Goal: Information Seeking & Learning: Learn about a topic

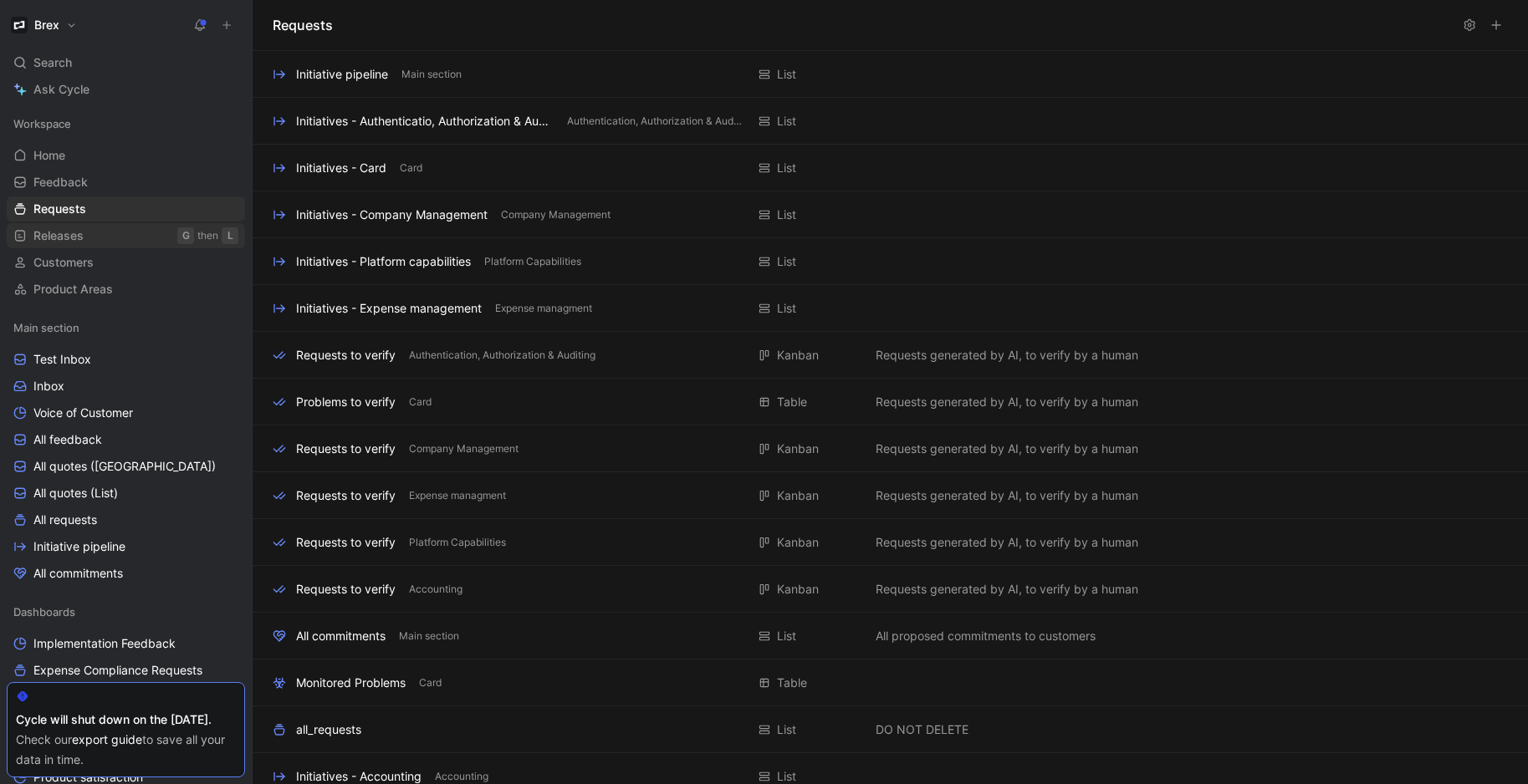
click at [91, 231] on link "Releases G then L" at bounding box center [125, 236] width 238 height 25
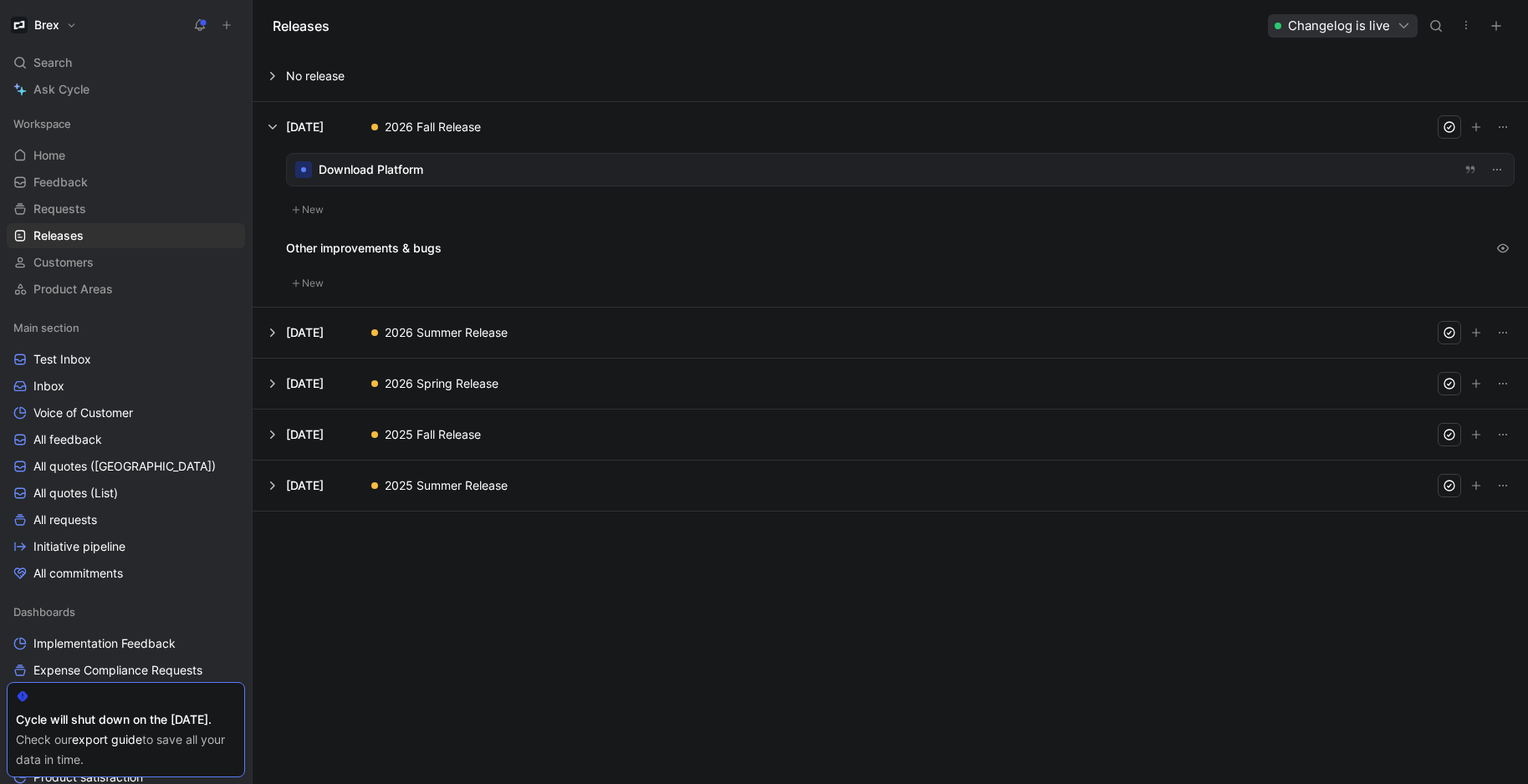
click at [276, 335] on button at bounding box center [890, 332] width 1274 height 50
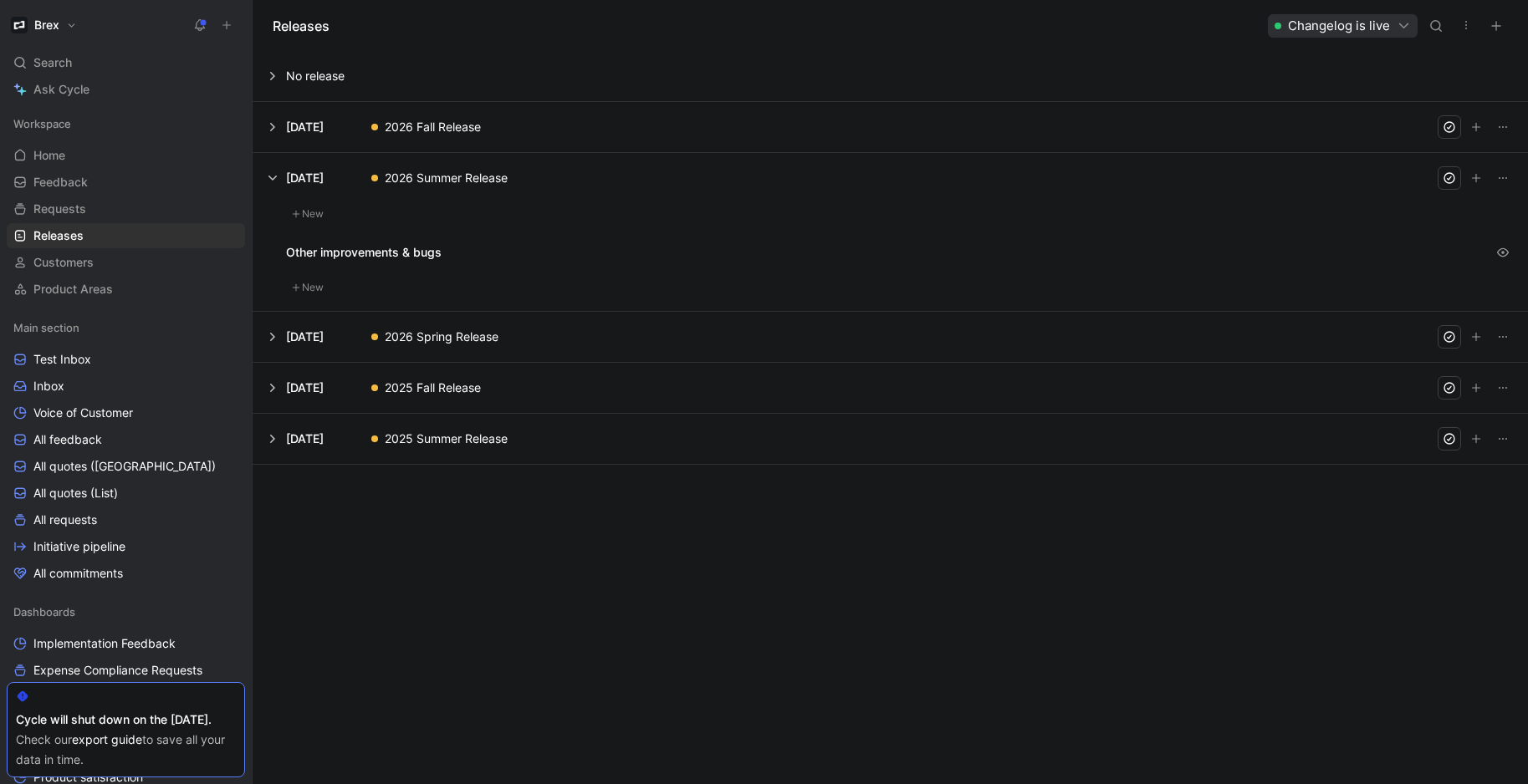
click at [270, 164] on button at bounding box center [890, 177] width 1274 height 50
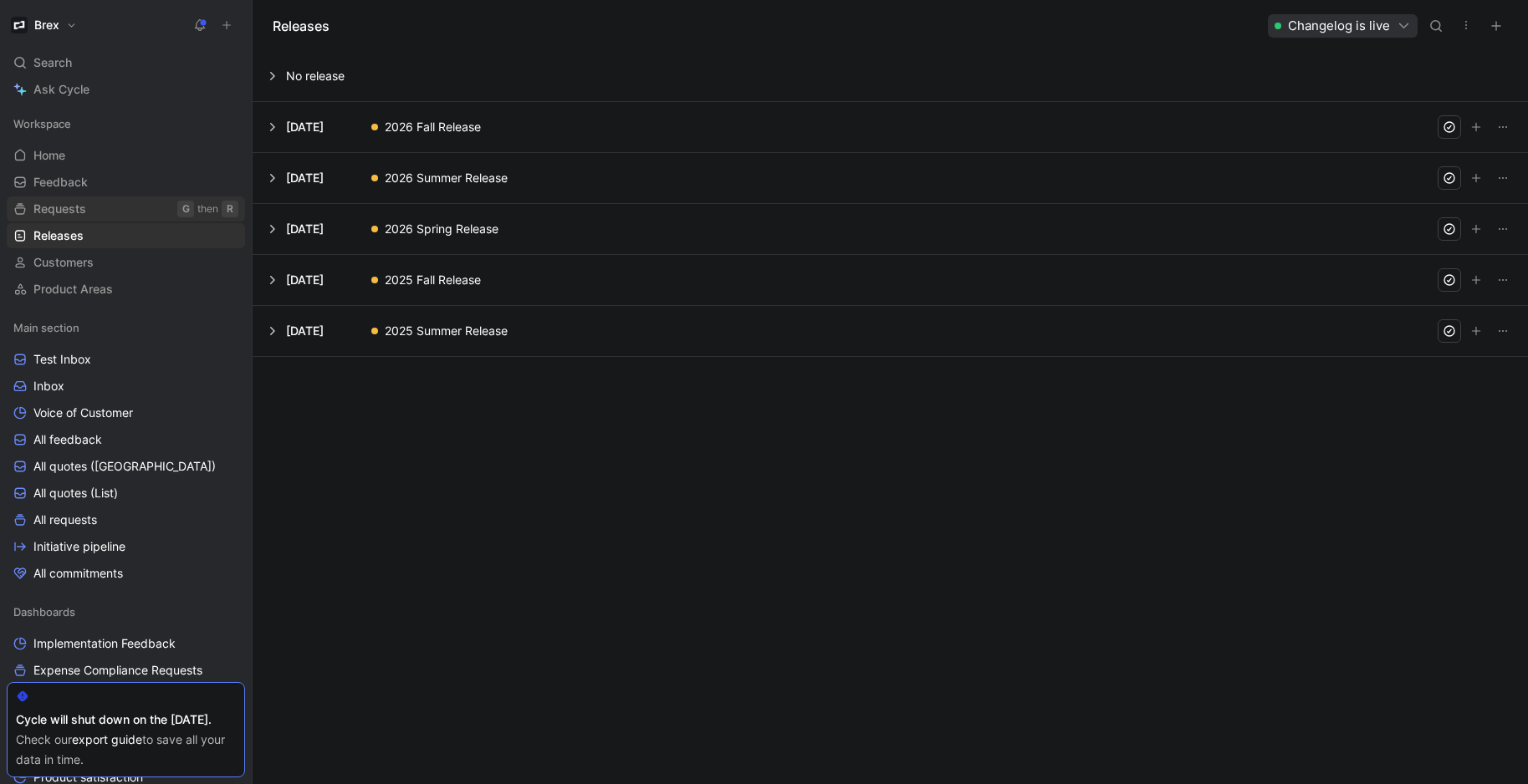
click at [41, 207] on span "Requests" at bounding box center [59, 209] width 53 height 17
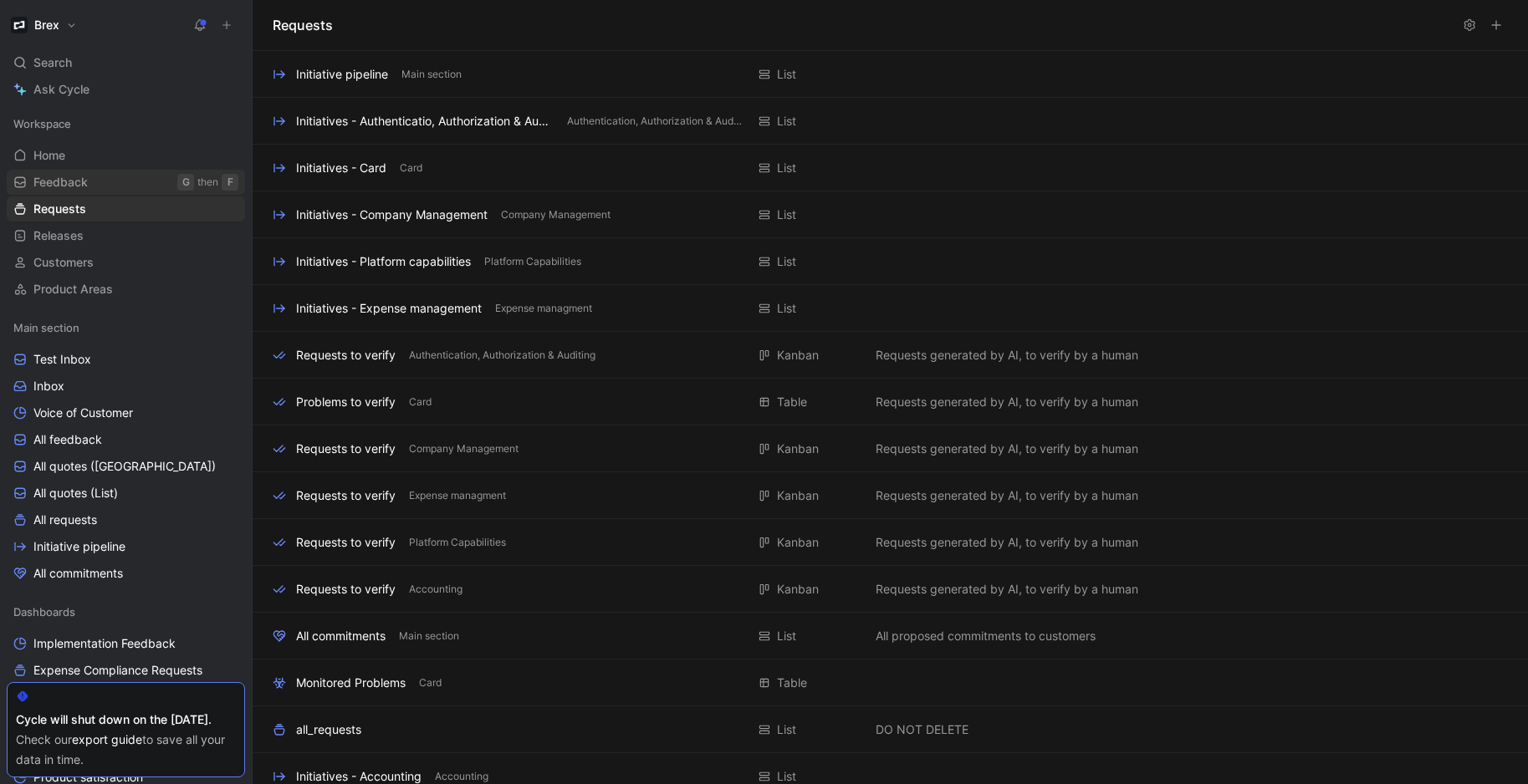
click at [61, 179] on span "Feedback" at bounding box center [60, 182] width 54 height 17
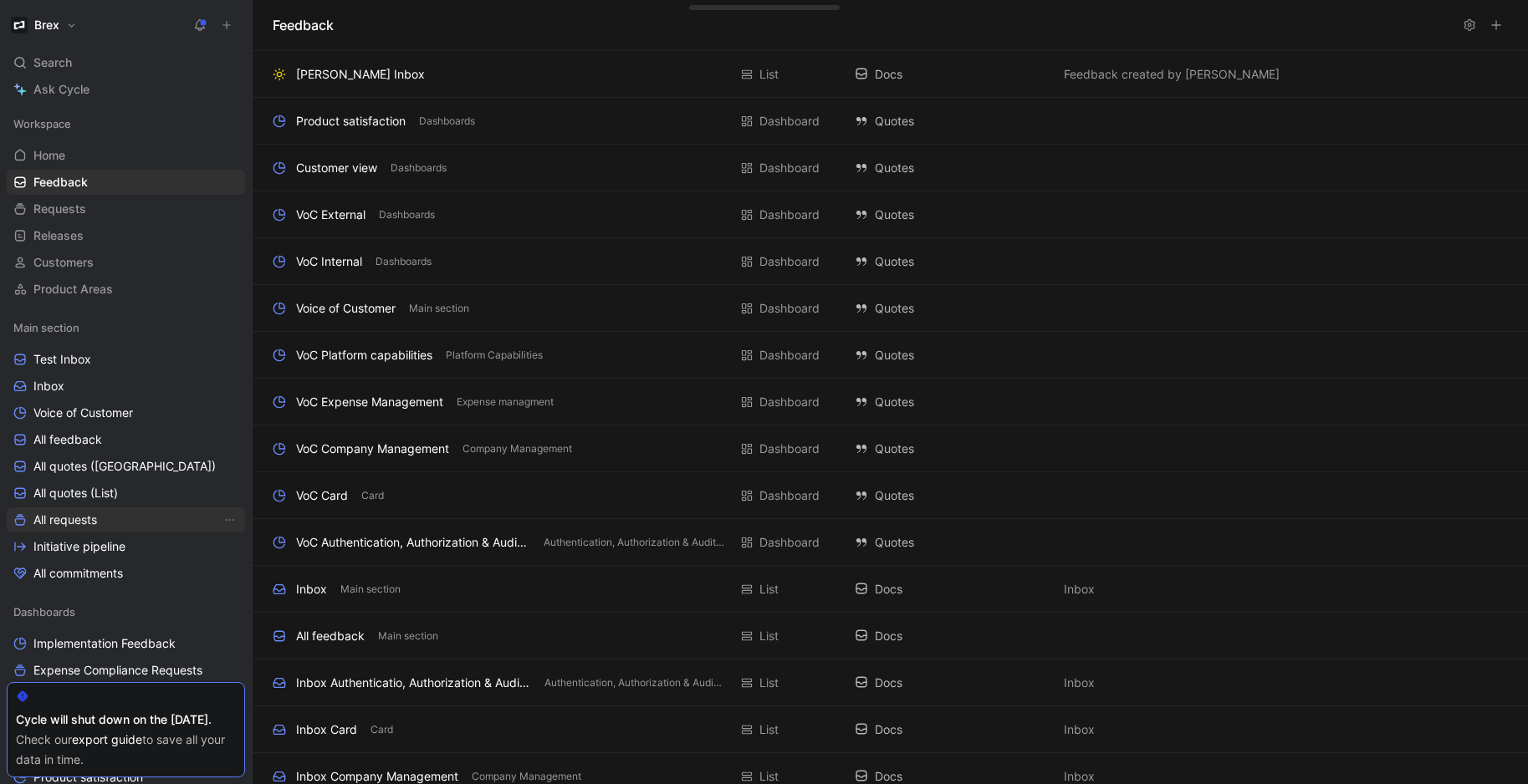
click at [95, 528] on link "All requests" at bounding box center [125, 520] width 238 height 25
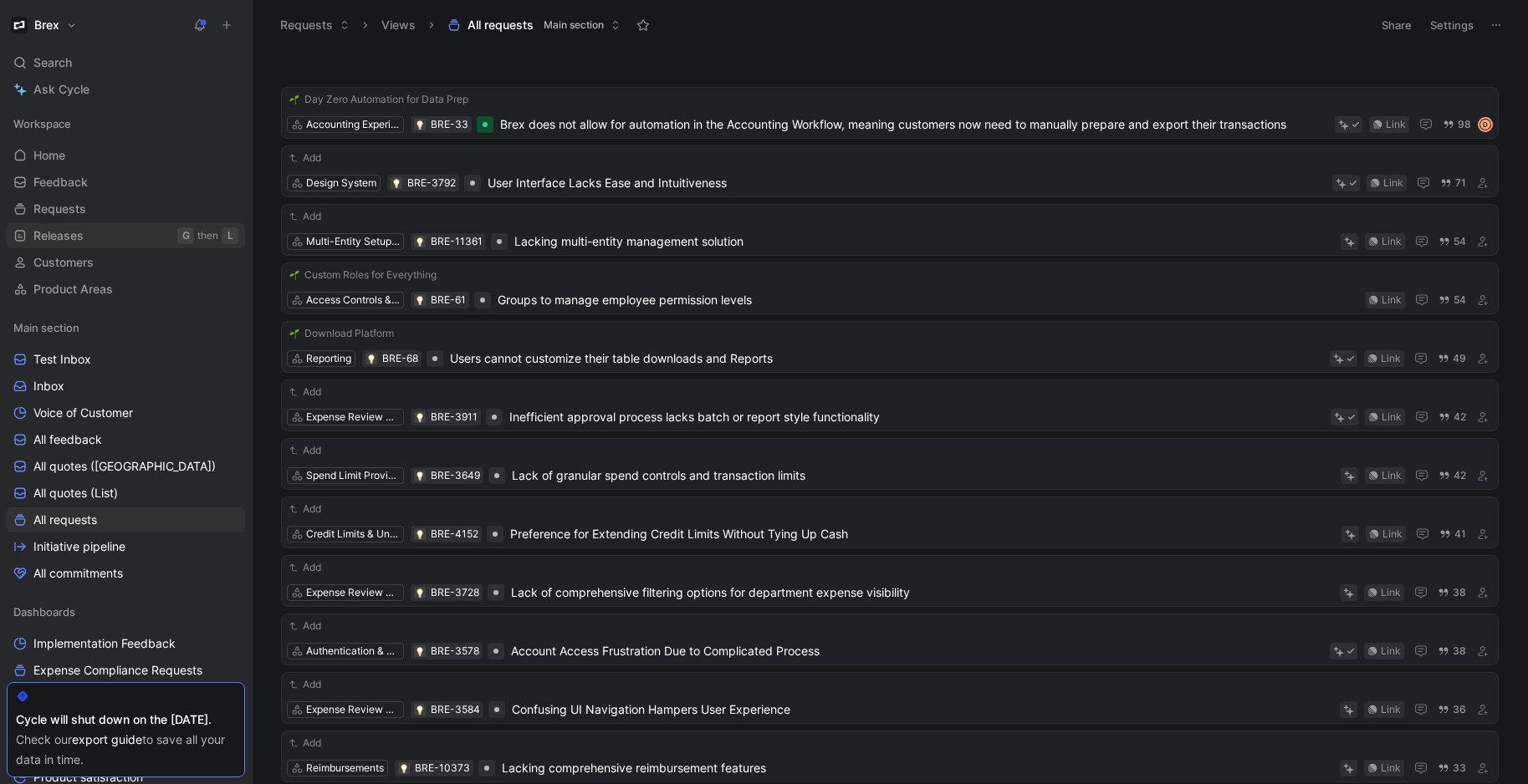
click at [95, 233] on link "Releases G then L" at bounding box center [125, 236] width 238 height 25
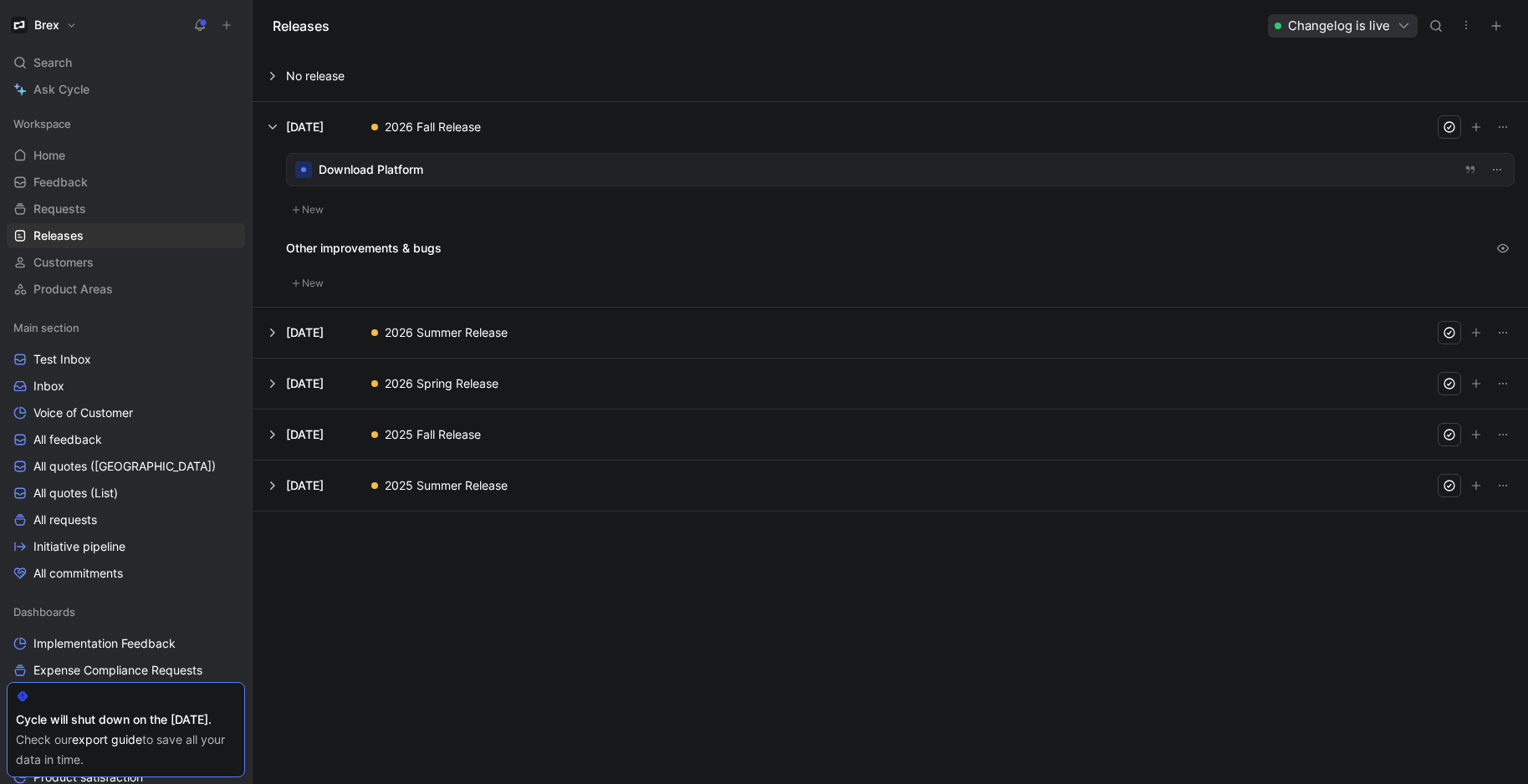
click at [278, 73] on button at bounding box center [890, 75] width 1274 height 50
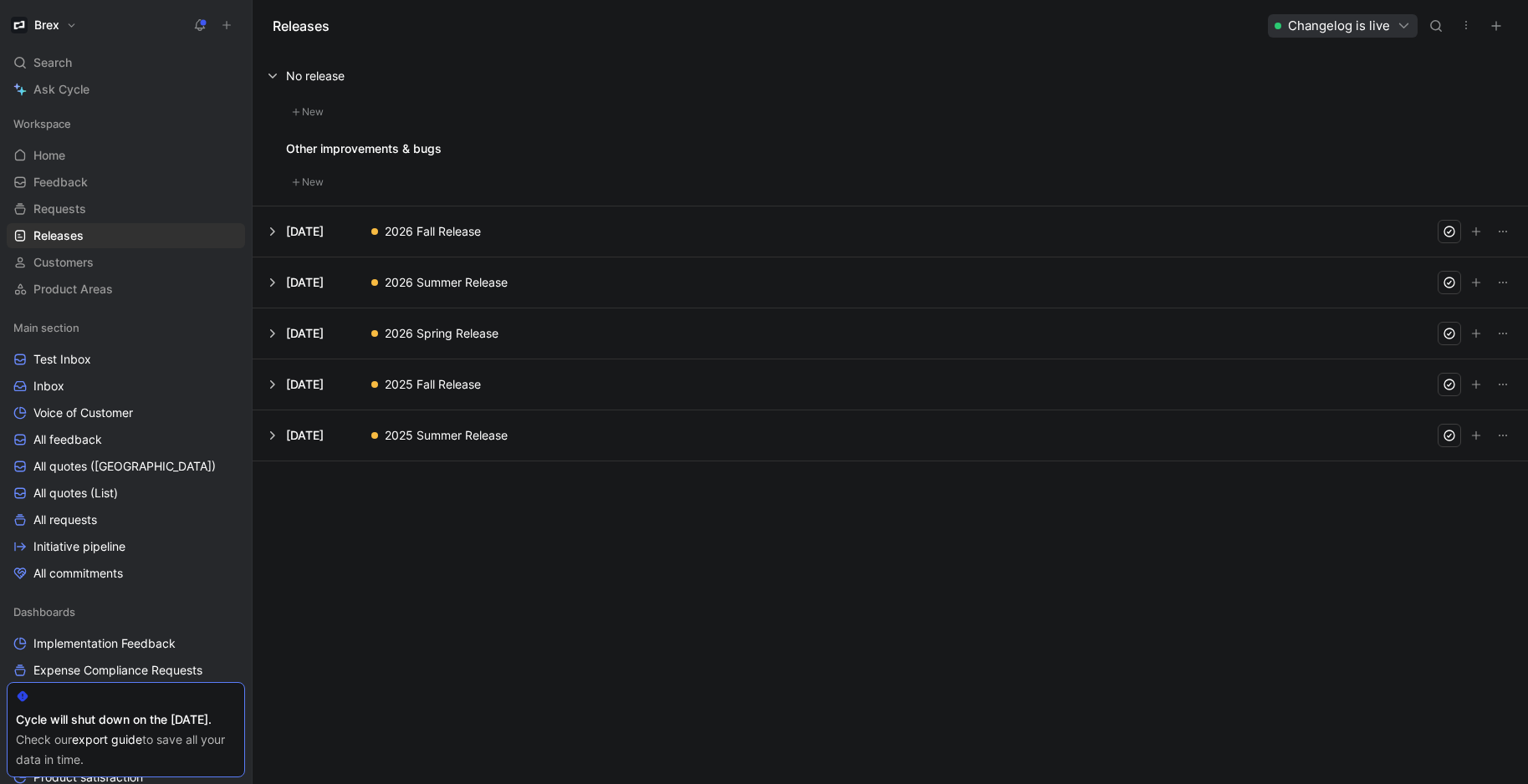
click at [275, 73] on button at bounding box center [890, 75] width 1274 height 50
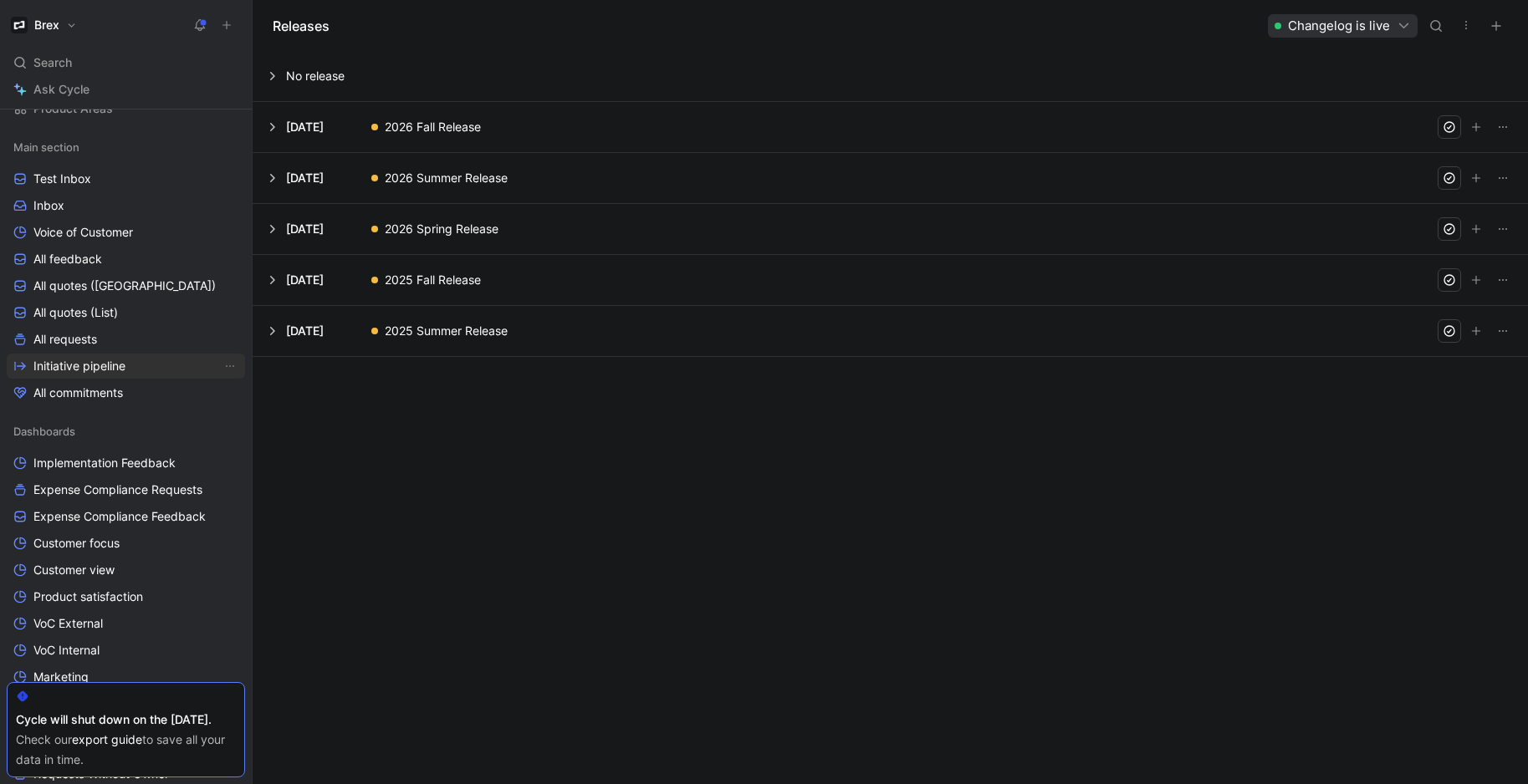
scroll to position [183, 0]
click at [107, 368] on span "Initiative pipeline" at bounding box center [79, 364] width 92 height 17
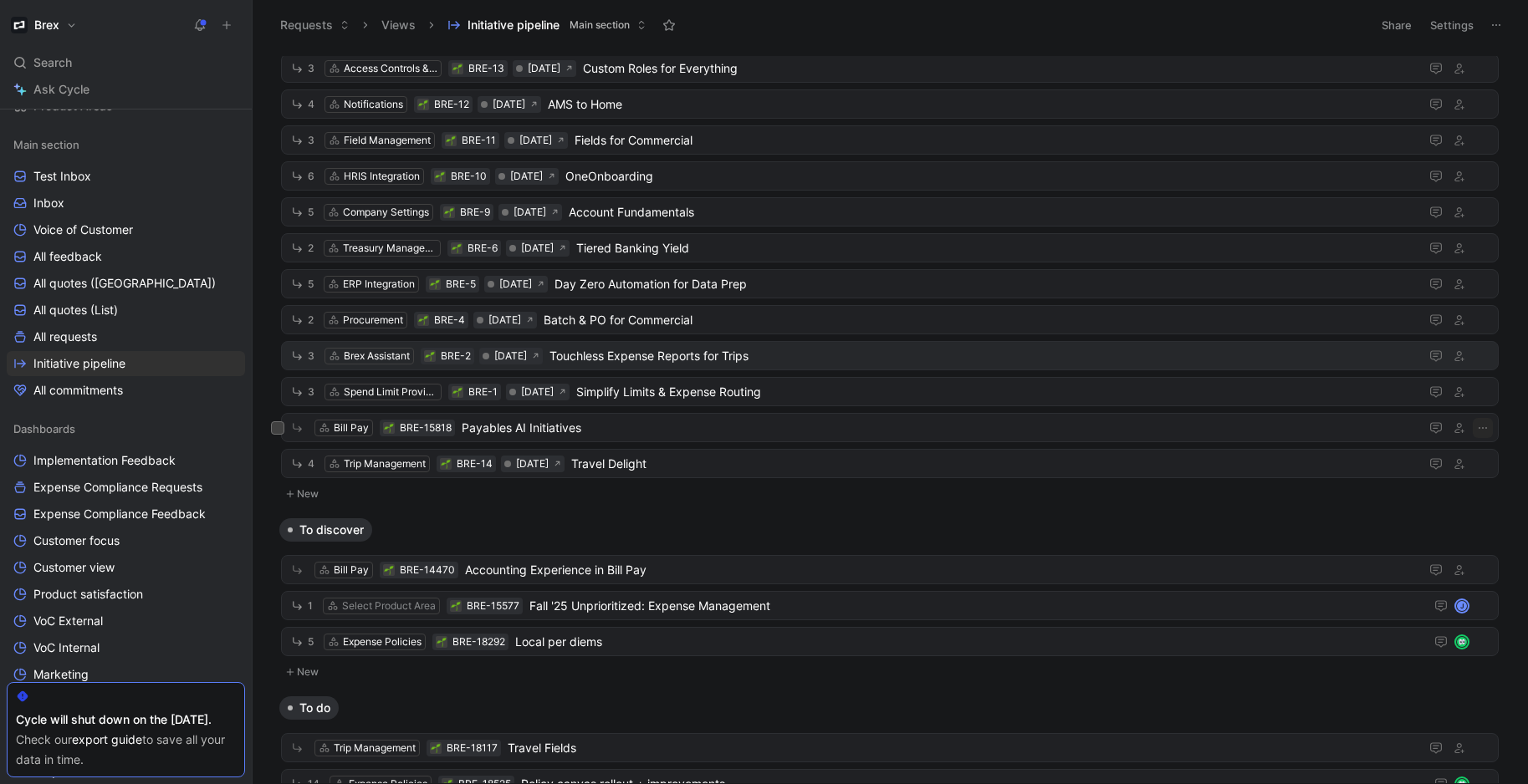
scroll to position [81, 0]
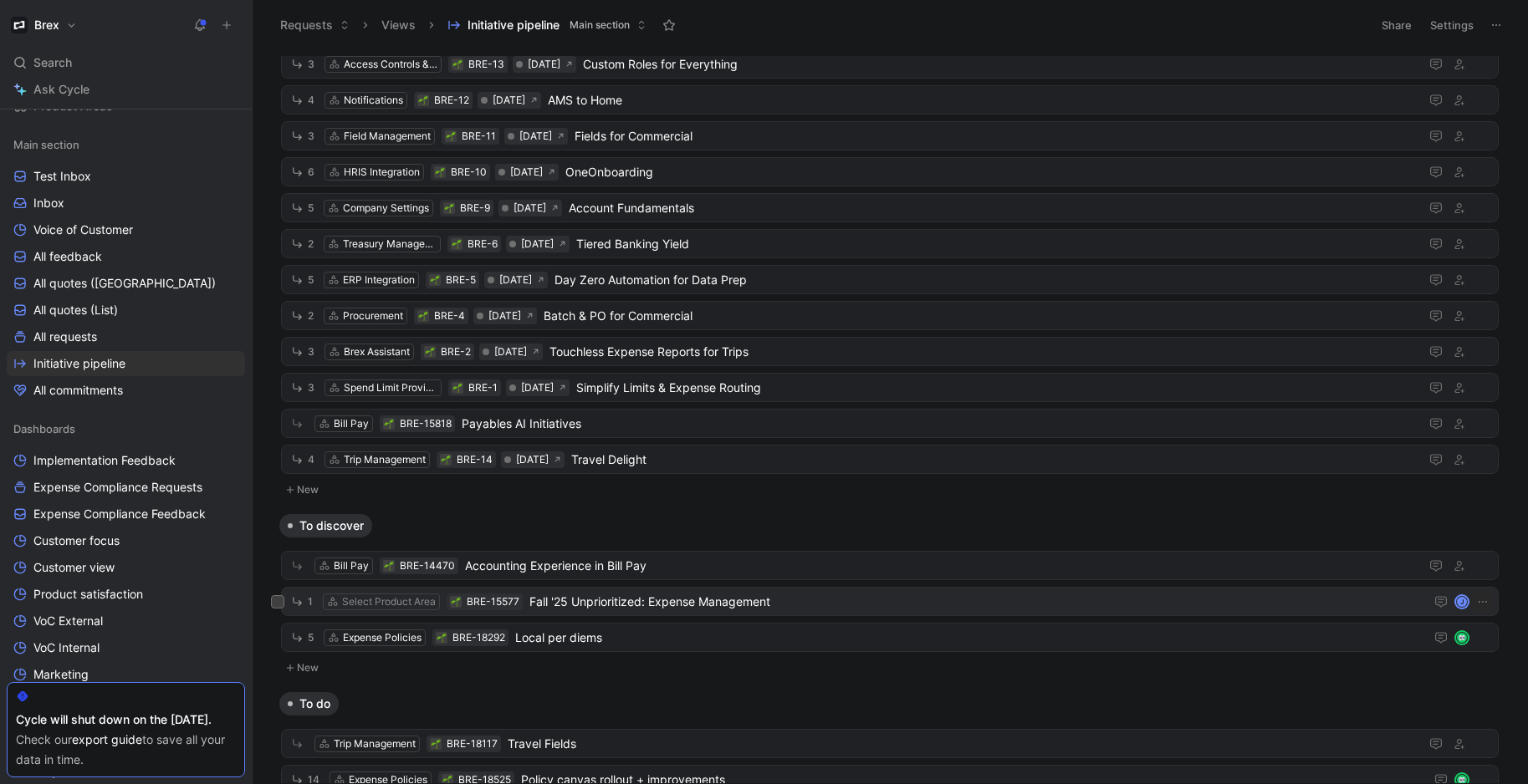
click at [668, 600] on span "Fall '25 Unprioritized: Expense Management" at bounding box center [973, 602] width 888 height 20
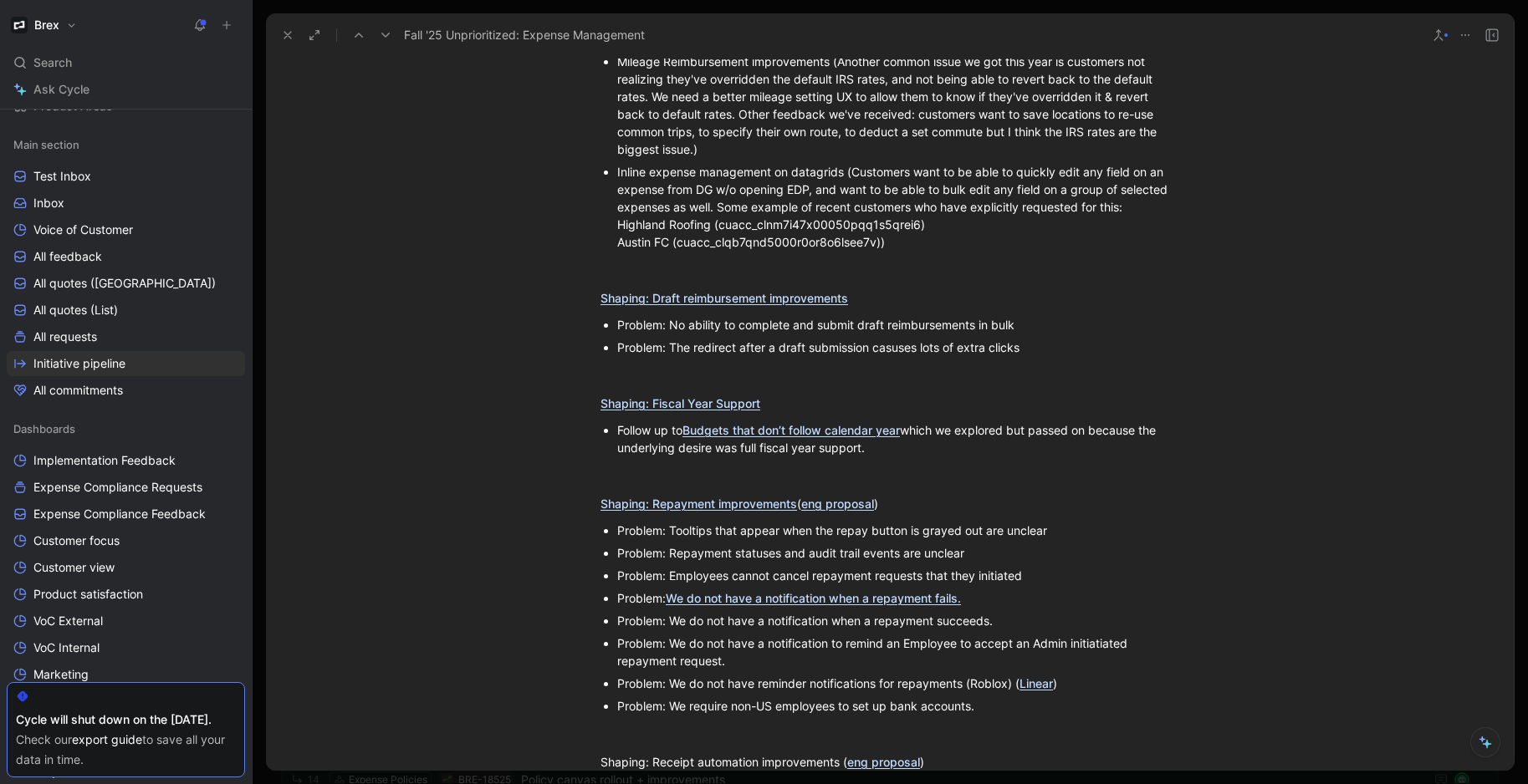
scroll to position [1097, 0]
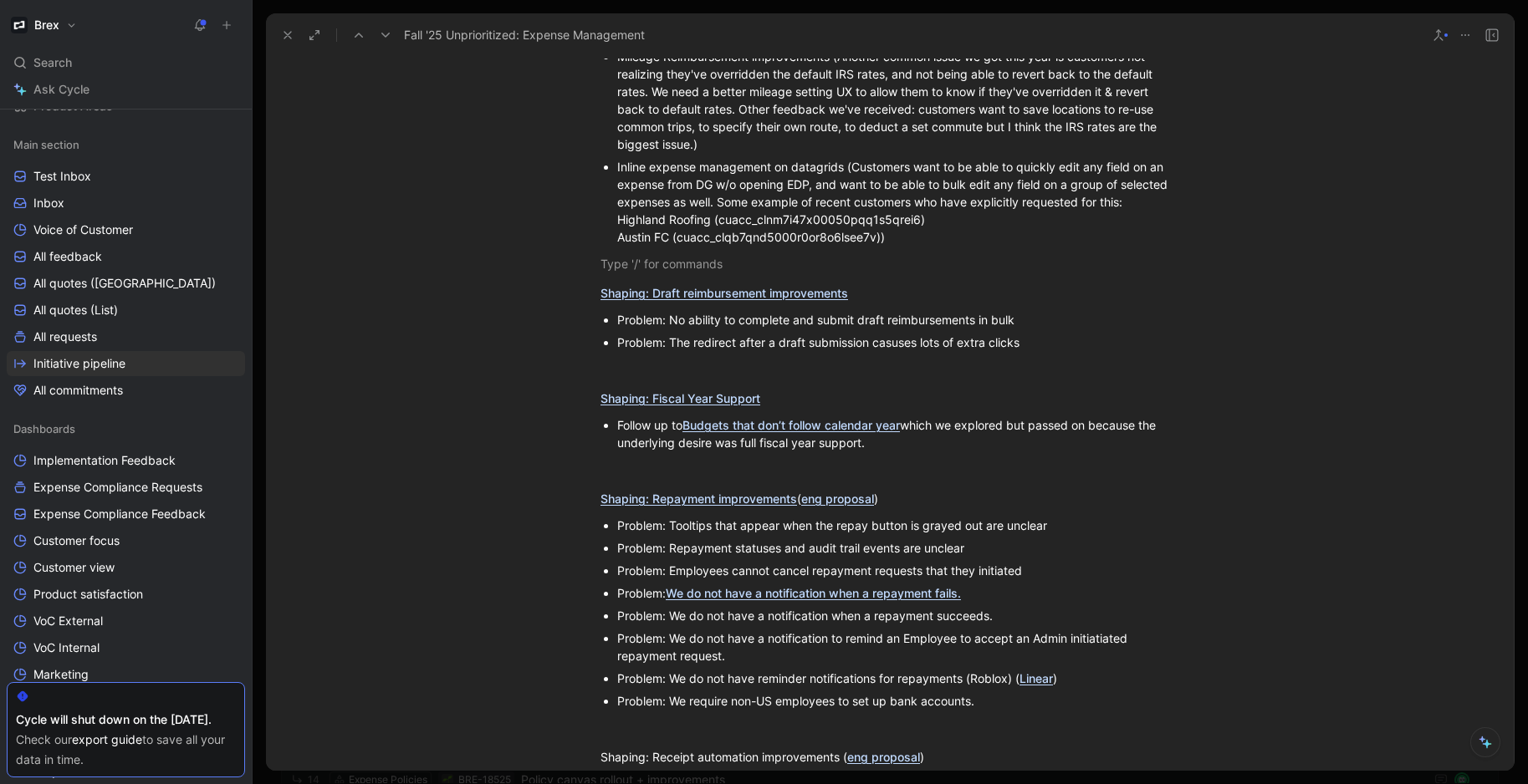
click at [485, 381] on div "This is a big and very much WIP initiative but right now I’d highlight THREE tr…" at bounding box center [889, 187] width 1247 height 2169
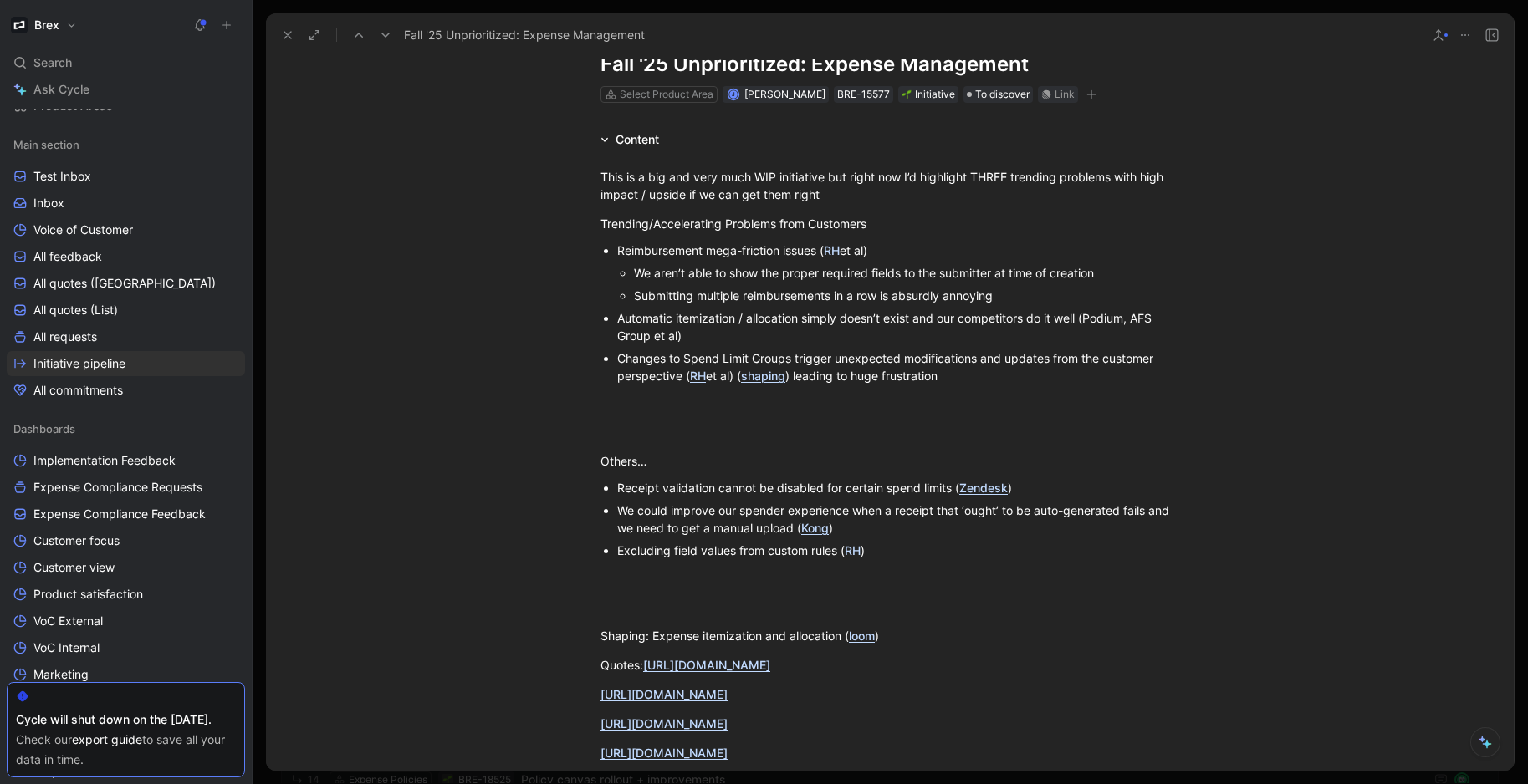
scroll to position [0, 0]
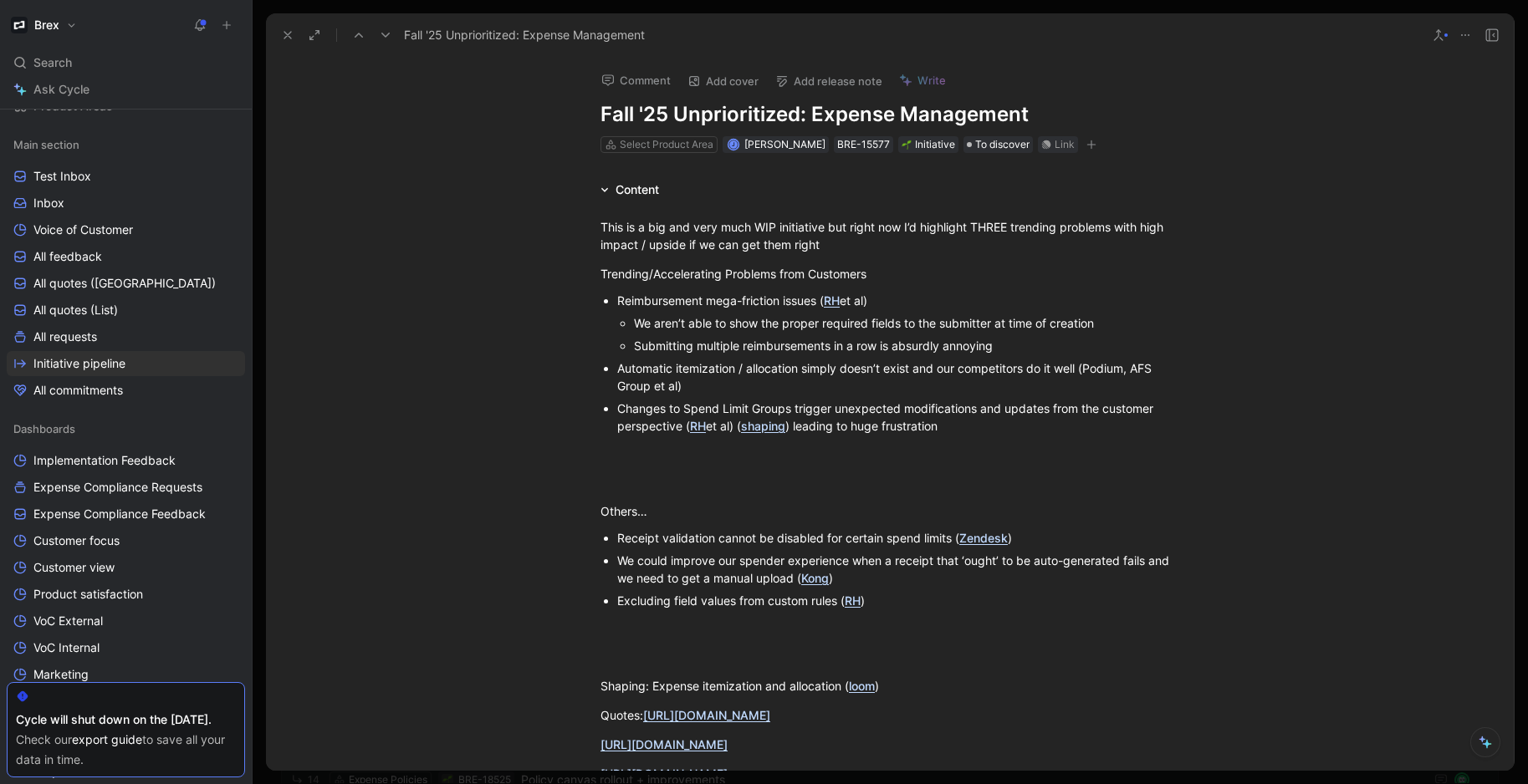
click at [1086, 146] on icon "button" at bounding box center [1091, 145] width 10 height 10
click at [1466, 35] on icon at bounding box center [1465, 36] width 14 height 14
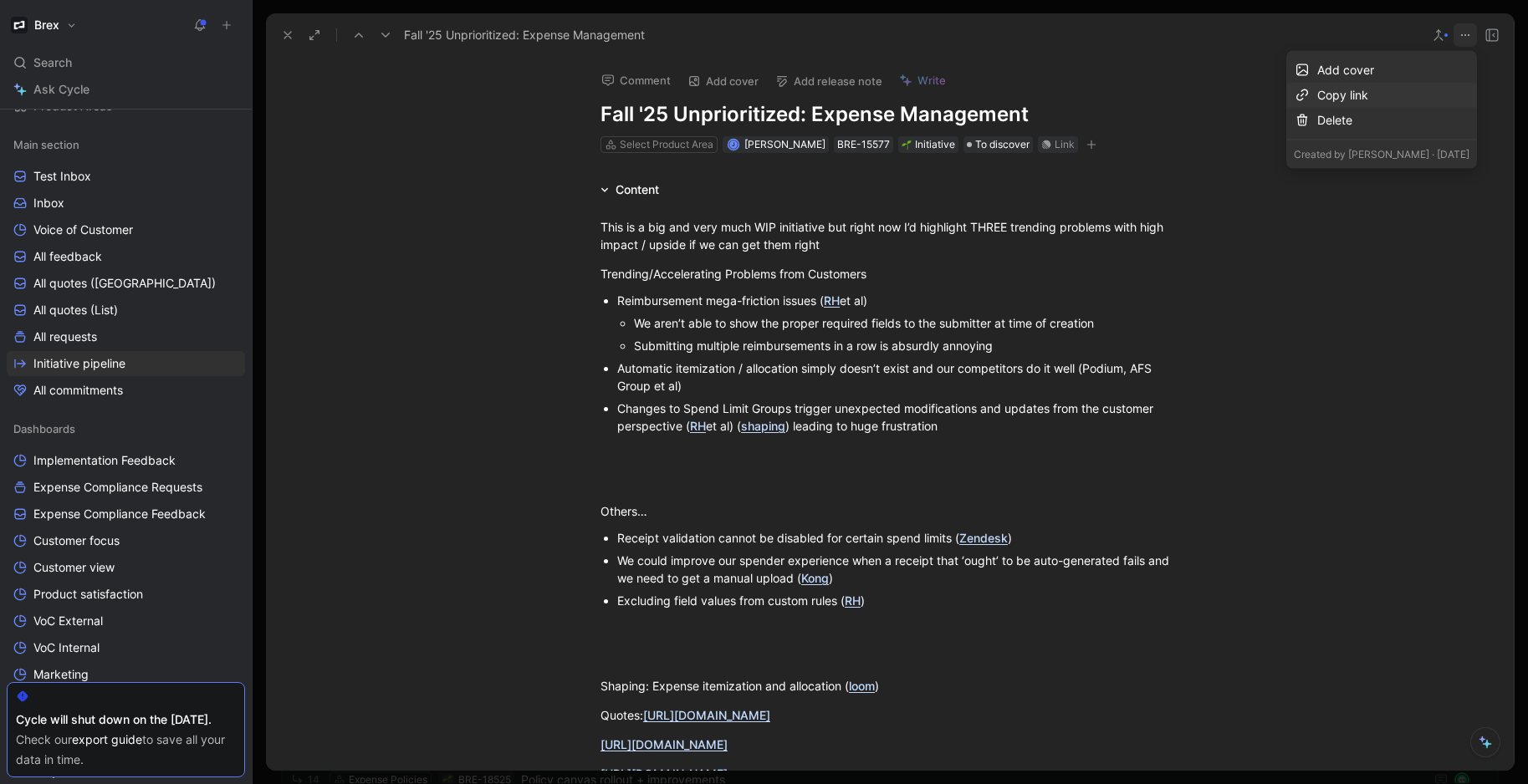
click at [1351, 91] on div "Copy link" at bounding box center [1392, 96] width 152 height 20
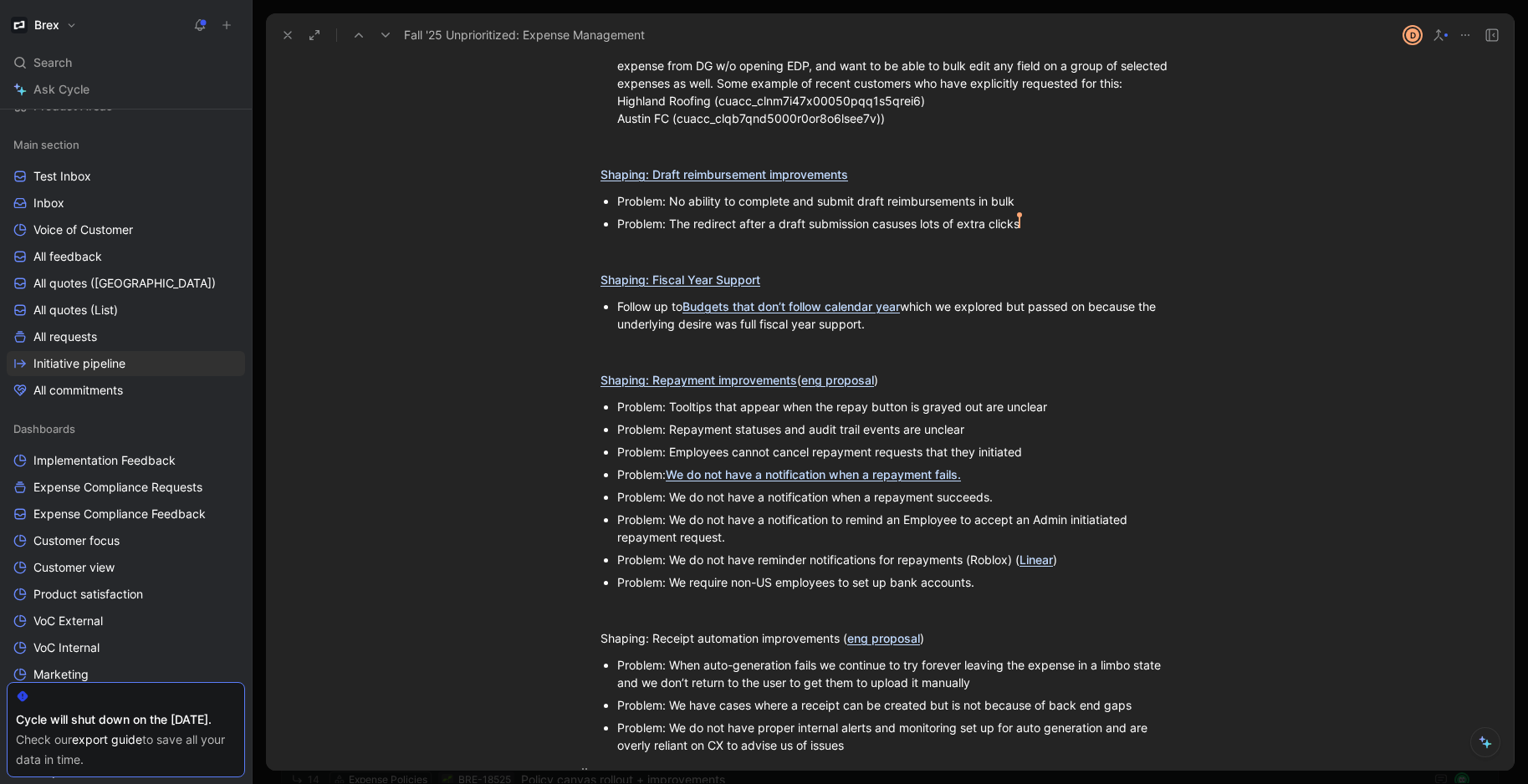
scroll to position [1176, 0]
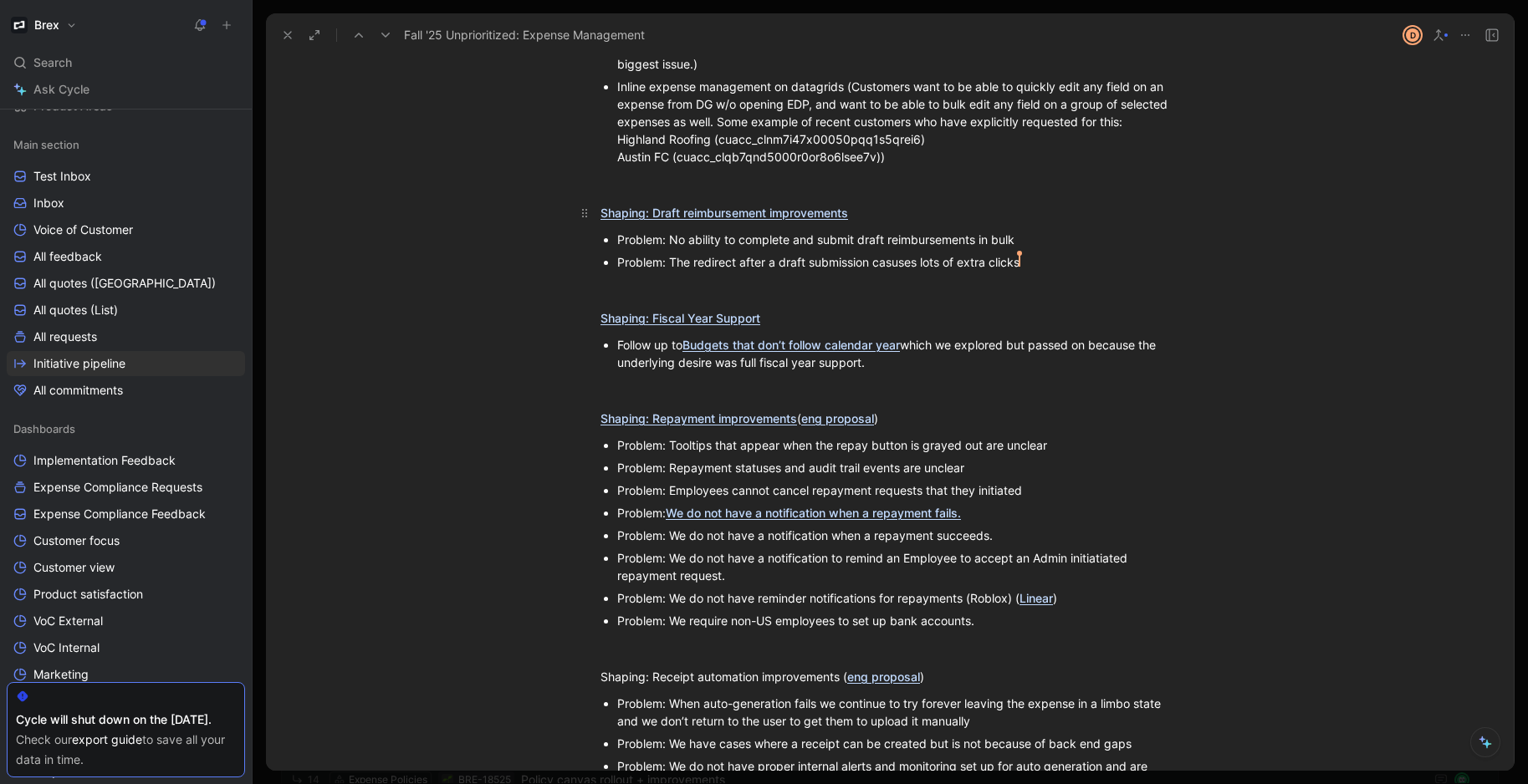
click at [779, 220] on link "Shaping: Draft reimbursement improvements" at bounding box center [724, 213] width 248 height 14
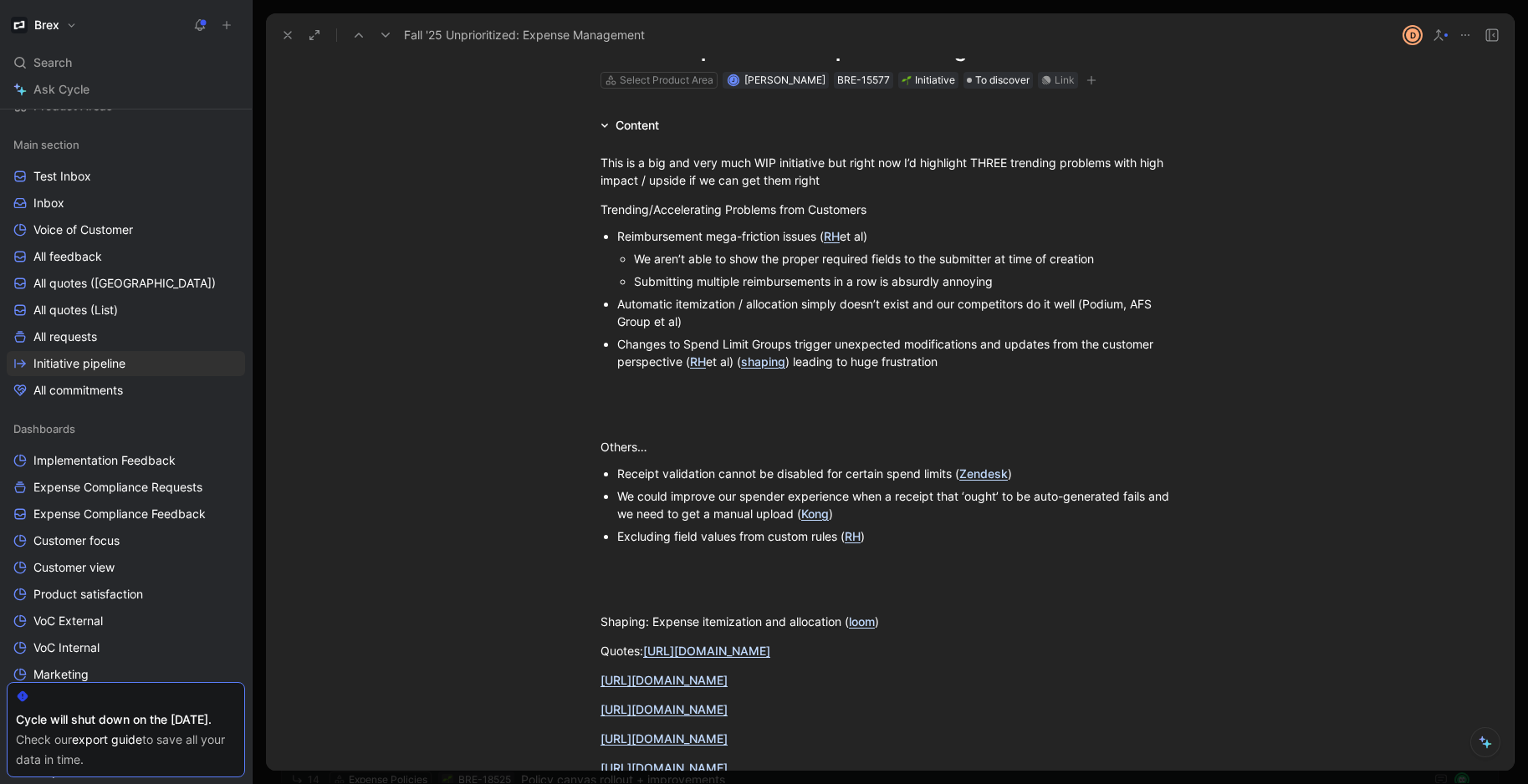
scroll to position [0, 0]
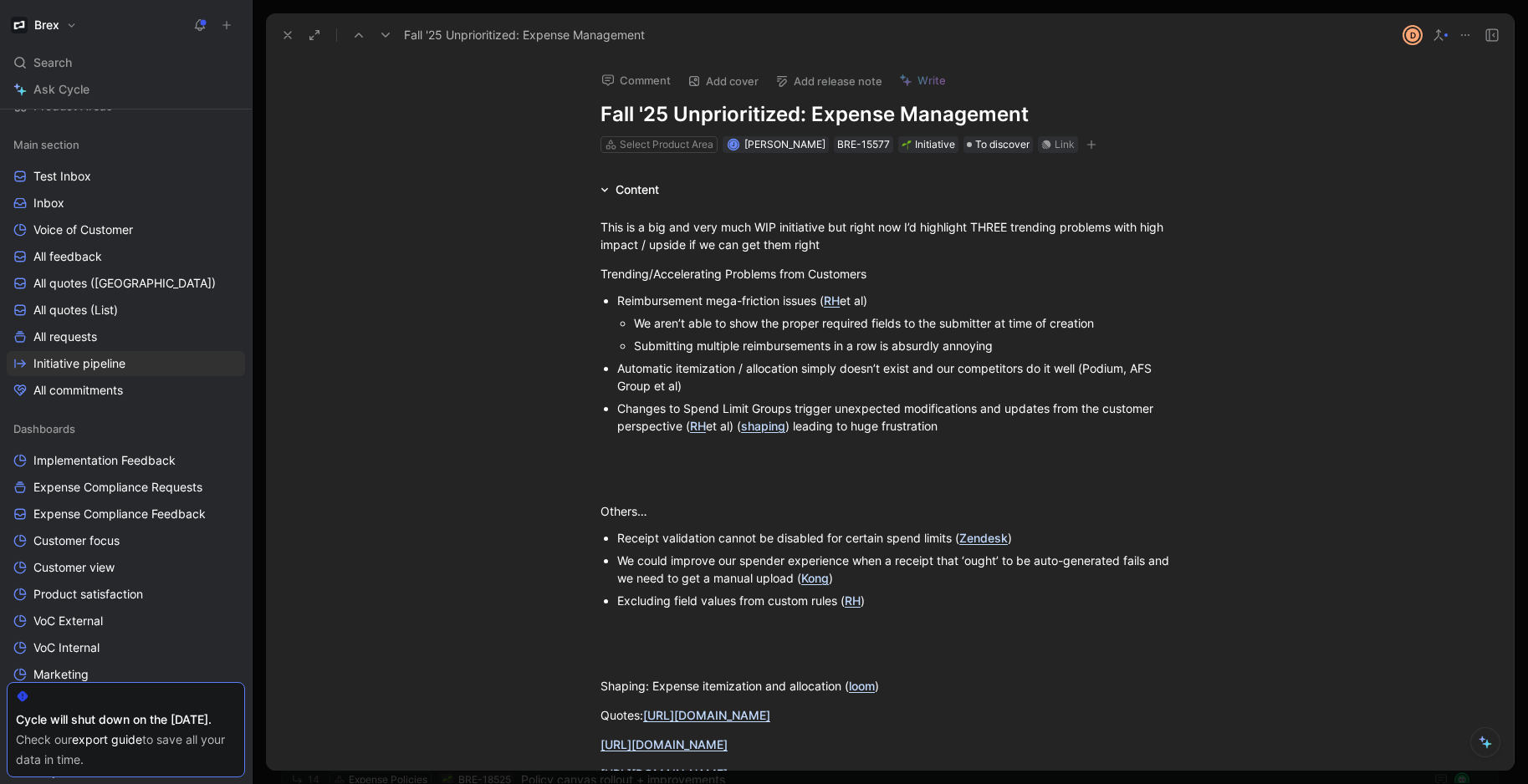
click at [835, 303] on link "RH" at bounding box center [831, 300] width 16 height 14
